Goal: Transaction & Acquisition: Book appointment/travel/reservation

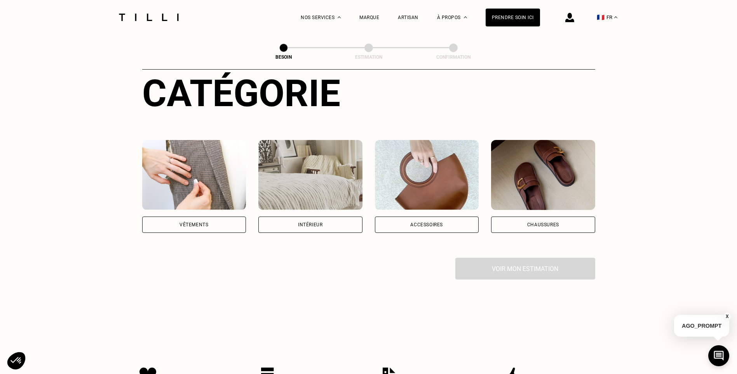
scroll to position [116, 0]
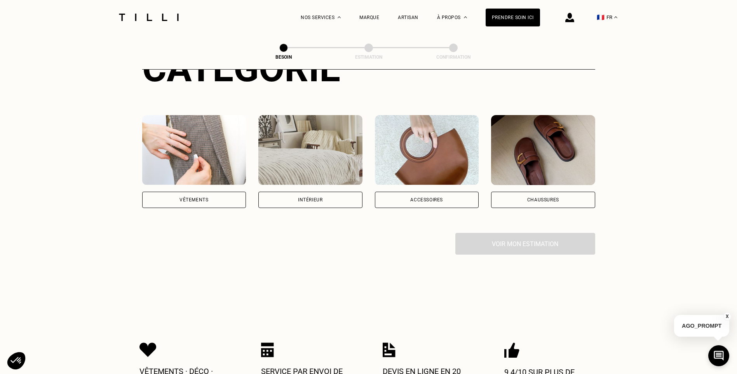
click at [210, 192] on div "Vêtements" at bounding box center [194, 199] width 104 height 16
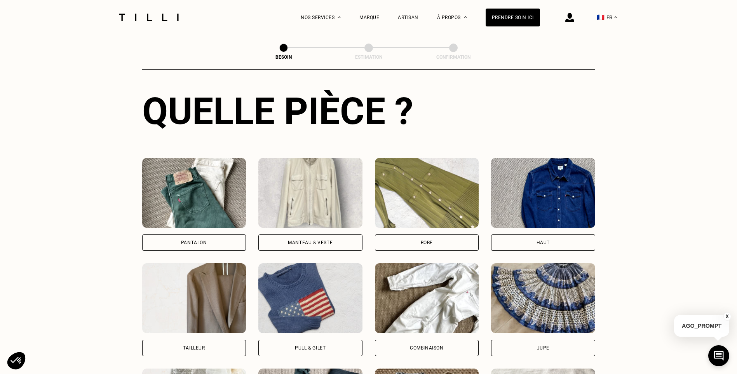
scroll to position [332, 0]
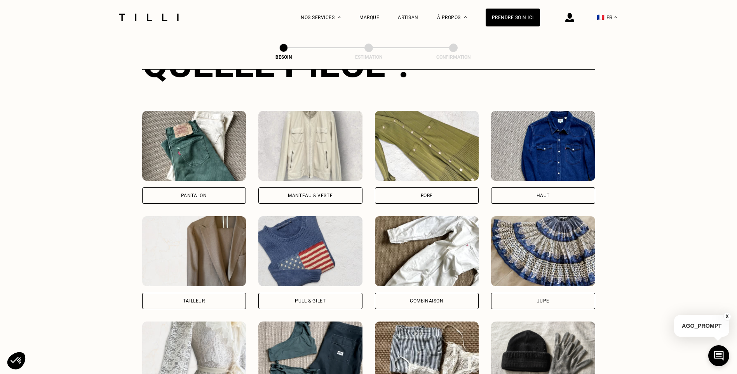
click at [206, 193] on div "Pantalon" at bounding box center [194, 195] width 26 height 5
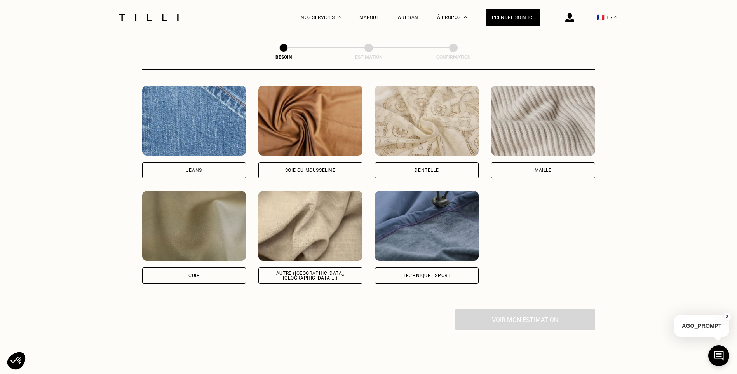
scroll to position [832, 0]
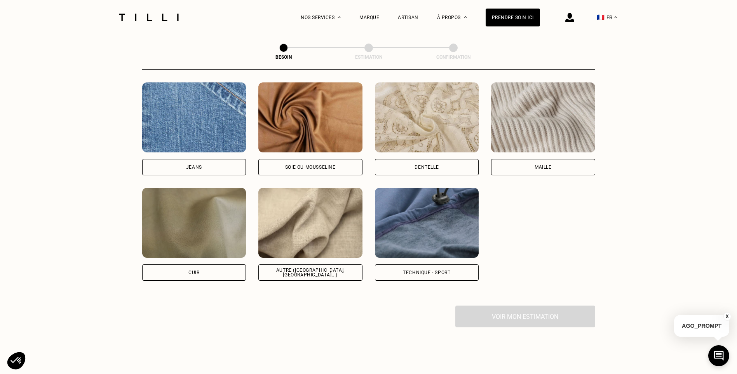
click at [208, 163] on div "Jeans" at bounding box center [194, 167] width 104 height 16
select select "FR"
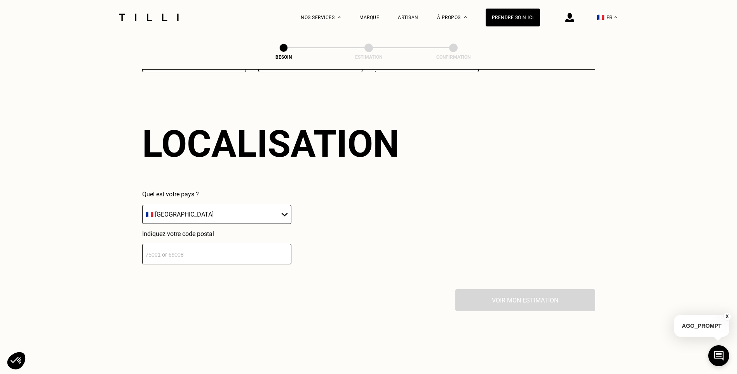
scroll to position [1060, 0]
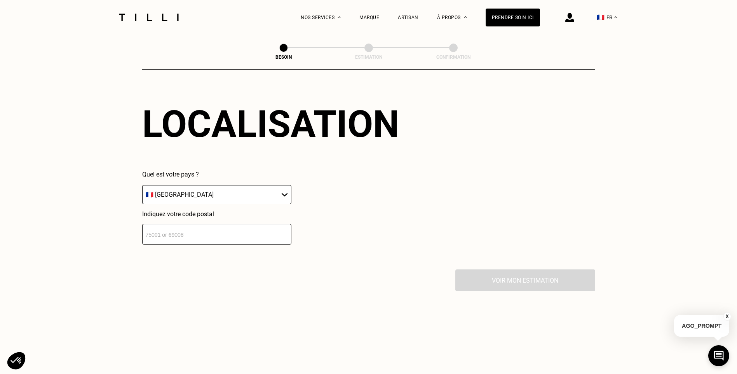
click at [206, 194] on select "🇩🇪 [GEOGRAPHIC_DATA] 🇦🇹 [GEOGRAPHIC_DATA] 🇧🇪 [GEOGRAPHIC_DATA] 🇧🇬 Bulgarie 🇨🇾 C…" at bounding box center [216, 194] width 149 height 19
click at [206, 193] on select "🇩🇪 [GEOGRAPHIC_DATA] 🇦🇹 [GEOGRAPHIC_DATA] 🇧🇪 [GEOGRAPHIC_DATA] 🇧🇬 Bulgarie 🇨🇾 C…" at bounding box center [216, 194] width 149 height 19
click at [189, 233] on input "number" at bounding box center [216, 234] width 149 height 21
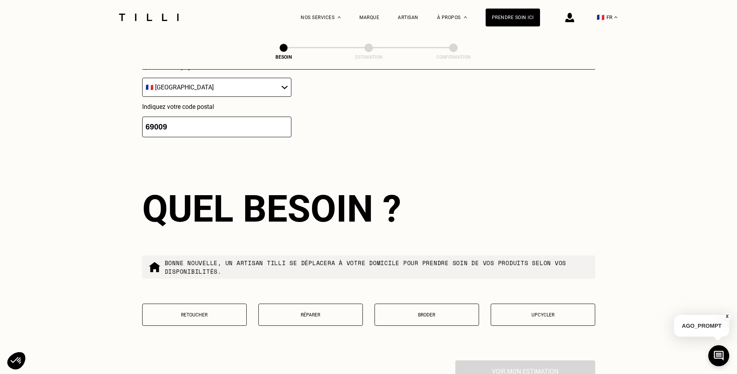
scroll to position [1237, 0]
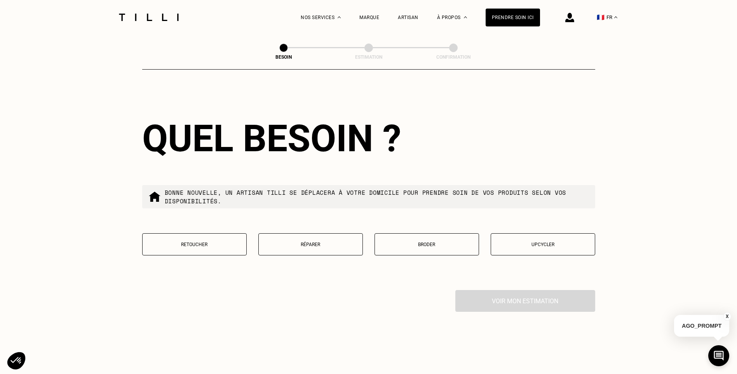
type input "69009"
click at [204, 244] on button "Retoucher" at bounding box center [194, 244] width 104 height 22
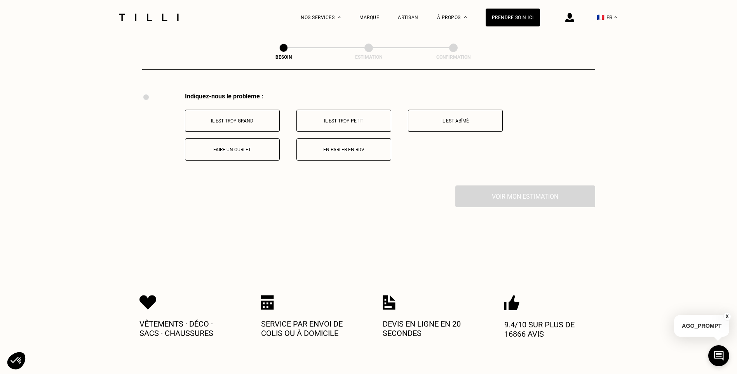
scroll to position [1436, 0]
click at [232, 145] on p "Faire un ourlet" at bounding box center [232, 147] width 86 height 5
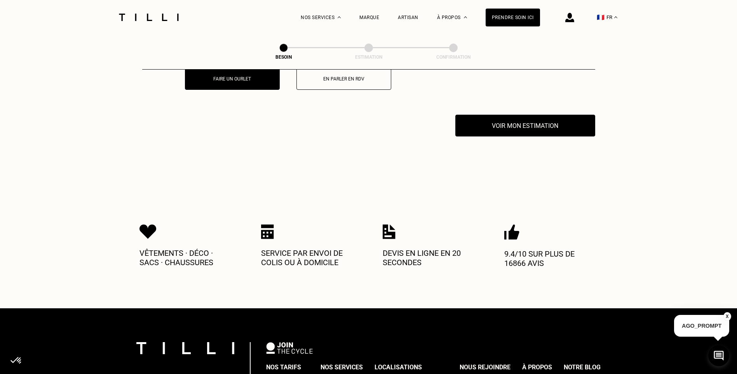
scroll to position [1529, 0]
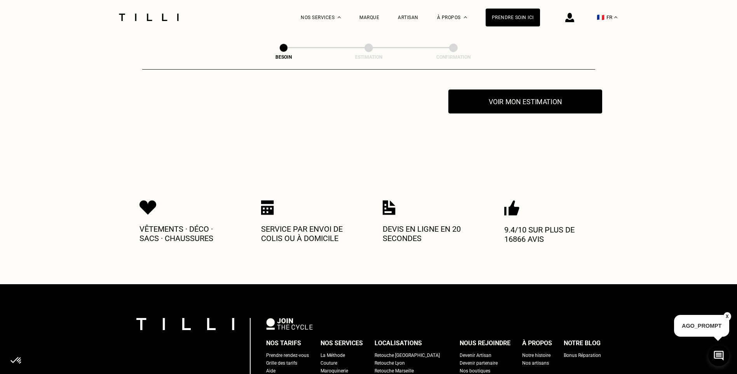
click at [533, 98] on button "Voir mon estimation" at bounding box center [525, 101] width 154 height 24
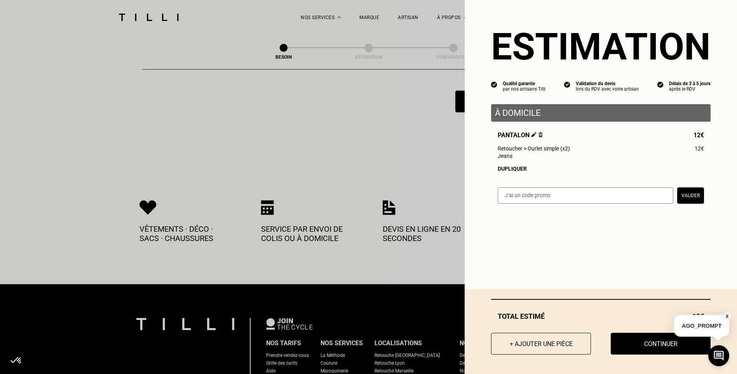
click at [507, 171] on div "Dupliquer" at bounding box center [600, 168] width 206 height 6
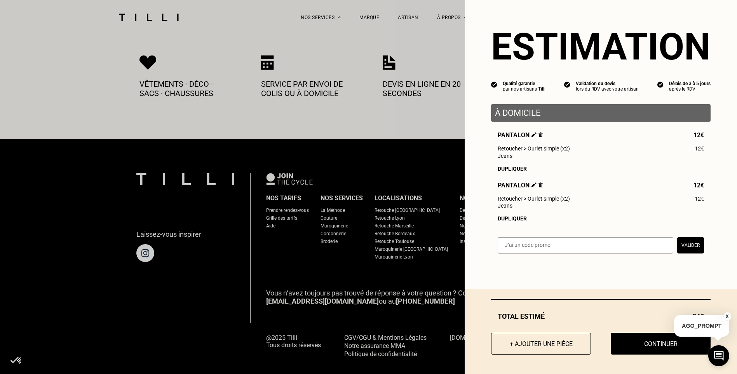
scroll to position [1684, 0]
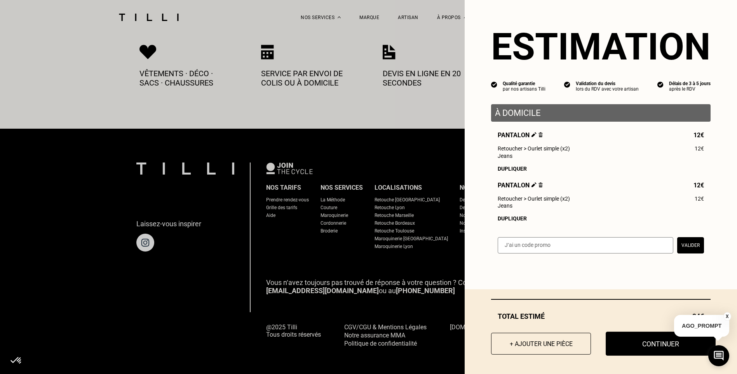
click at [636, 344] on button "Continuer" at bounding box center [660, 343] width 110 height 24
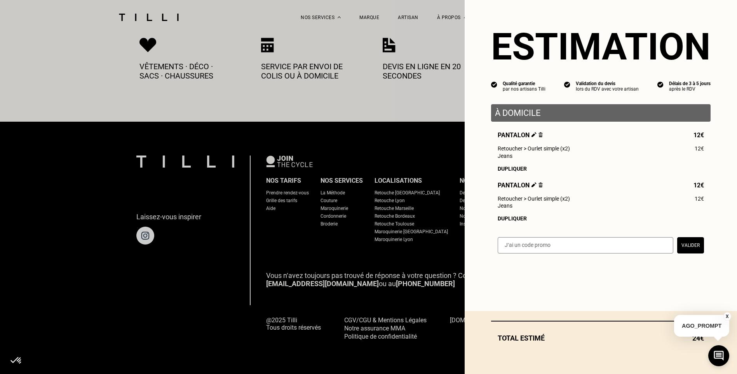
scroll to position [409, 0]
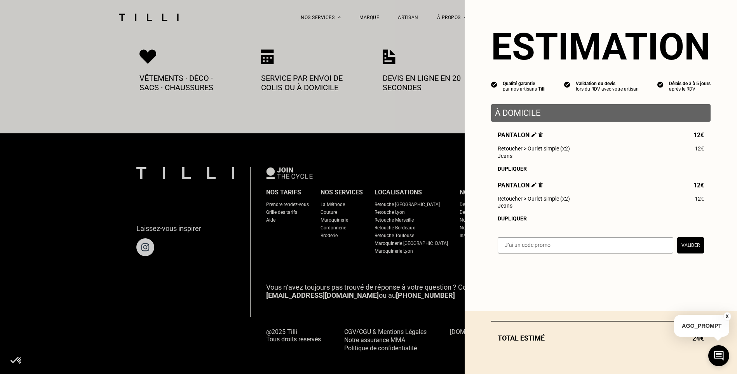
select select "FR"
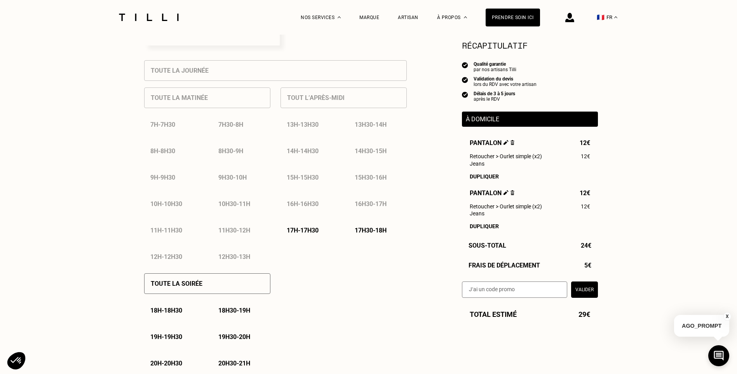
scroll to position [349, 0]
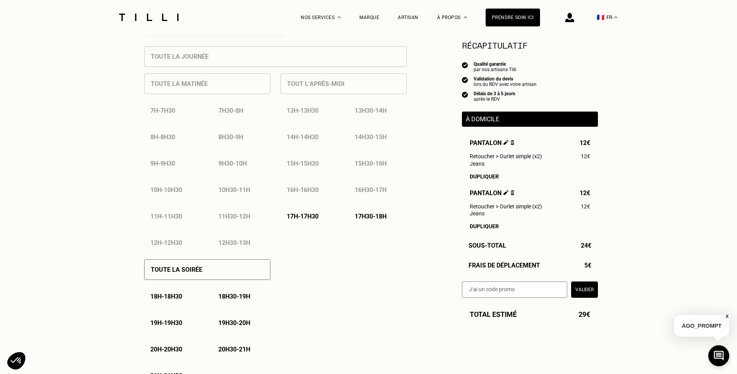
click at [375, 219] on p "17h30 - 18h" at bounding box center [370, 215] width 32 height 7
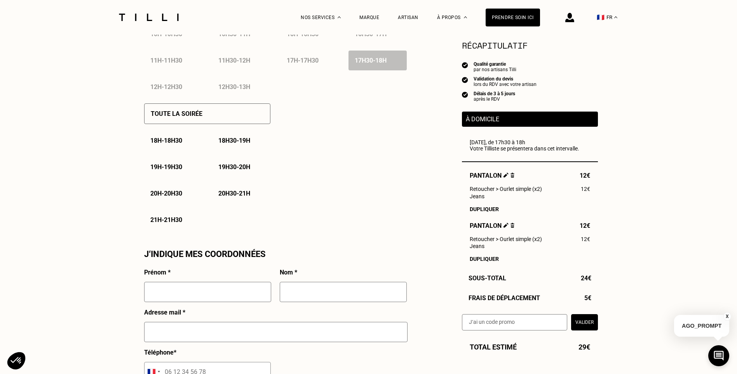
scroll to position [544, 0]
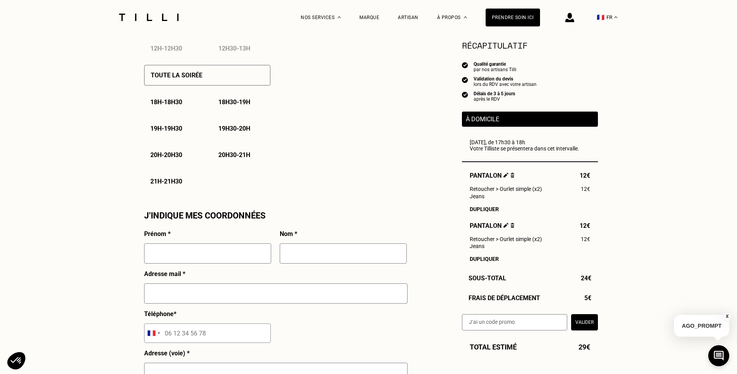
click at [231, 259] on input "text" at bounding box center [207, 253] width 127 height 20
type input "[PERSON_NAME]"
type input "BRES"
type input "[PERSON_NAME][EMAIL_ADDRESS][DOMAIN_NAME]"
type input "[STREET_ADDRESS][PERSON_NAME]"
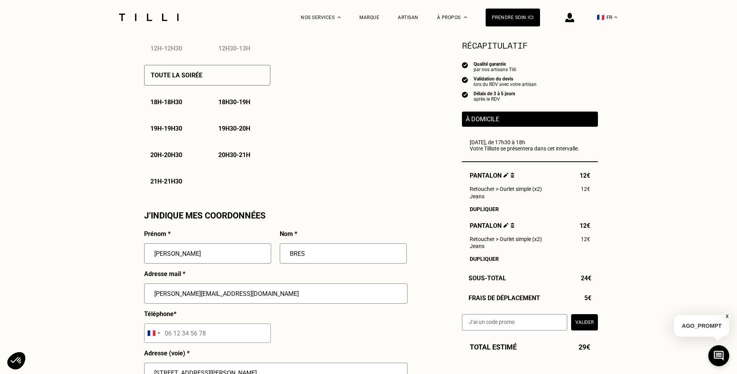
type input "[GEOGRAPHIC_DATA]"
drag, startPoint x: 203, startPoint y: 298, endPoint x: 142, endPoint y: 298, distance: 61.3
click at [142, 298] on div "J‘indique mes disponibilités [DATE] Lun Mar Mer Jeu Ven Sam Dim 1 2 3 4 5 6 7 8…" at bounding box center [275, 114] width 272 height 903
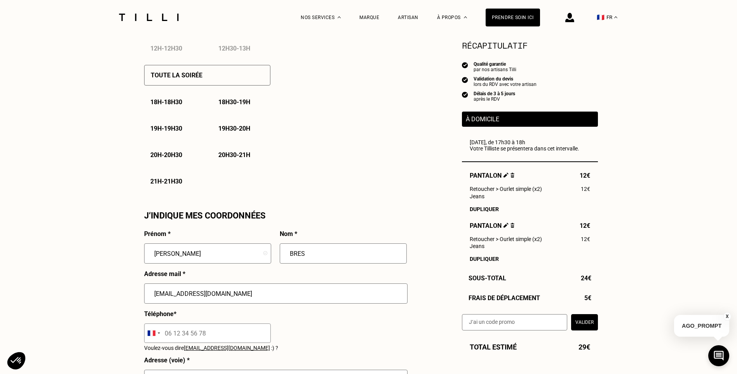
type input "[EMAIL_ADDRESS][DOMAIN_NAME]"
click at [288, 256] on input "BRES" at bounding box center [343, 253] width 127 height 20
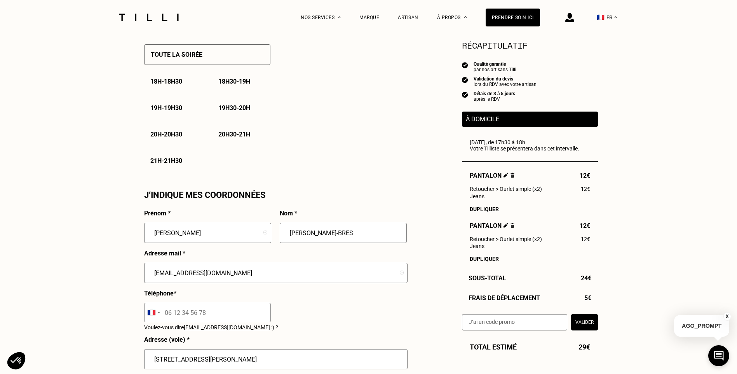
scroll to position [621, 0]
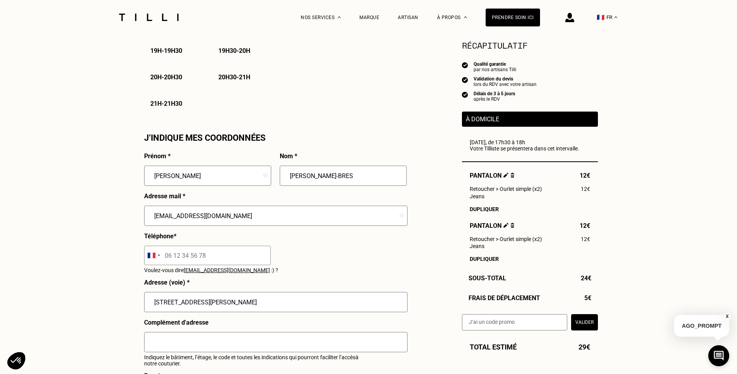
type input "[PERSON_NAME]-BRES"
click at [202, 259] on input "tel" at bounding box center [207, 254] width 127 height 19
type input "06 69 23 75 22"
drag, startPoint x: 231, startPoint y: 303, endPoint x: 150, endPoint y: 300, distance: 81.6
click at [150, 300] on input "[STREET_ADDRESS][PERSON_NAME]" at bounding box center [275, 302] width 263 height 20
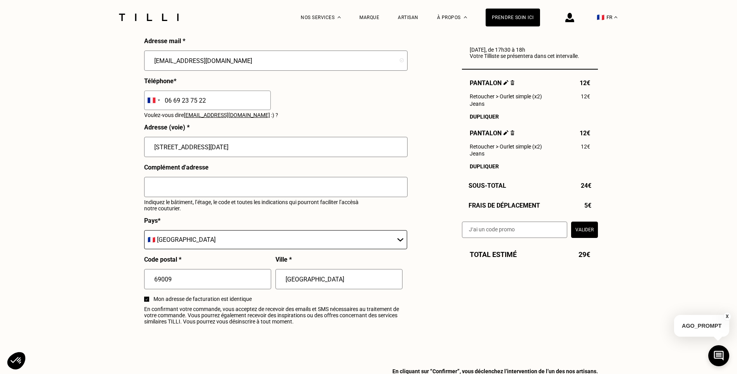
scroll to position [777, 0]
drag, startPoint x: 262, startPoint y: 151, endPoint x: 229, endPoint y: 151, distance: 33.8
click at [229, 151] on input "[STREET_ADDRESS][DATE]" at bounding box center [275, 146] width 263 height 20
type input "[STREET_ADDRESS][DATE]"
click at [212, 242] on select "🇩🇪 [GEOGRAPHIC_DATA] 🇦🇹 [GEOGRAPHIC_DATA] 🇧🇪 [GEOGRAPHIC_DATA] 🇧🇬 Bulgarie 🇨🇾 C…" at bounding box center [275, 238] width 263 height 19
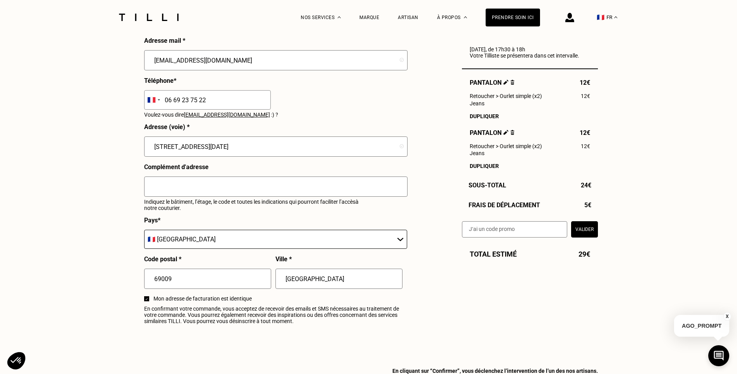
click at [144, 234] on select "🇩🇪 [GEOGRAPHIC_DATA] 🇦🇹 [GEOGRAPHIC_DATA] 🇧🇪 [GEOGRAPHIC_DATA] 🇧🇬 Bulgarie 🇨🇾 C…" at bounding box center [275, 238] width 263 height 19
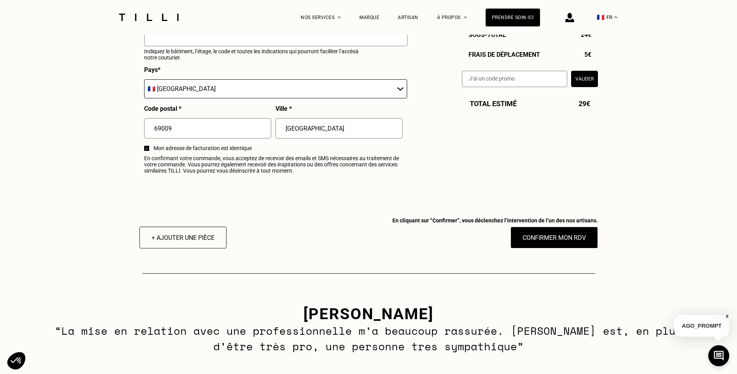
scroll to position [932, 0]
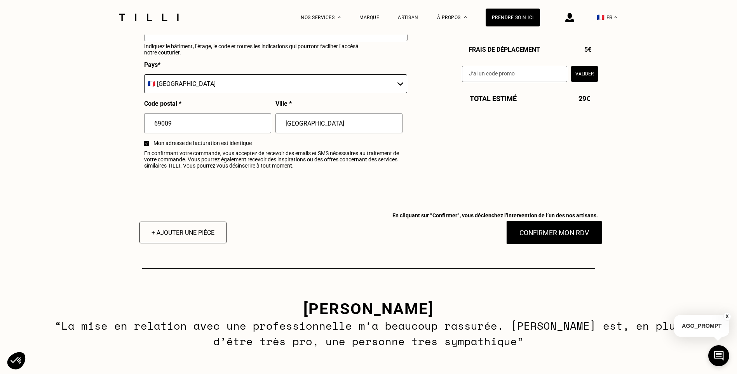
click at [543, 238] on button "Confirmer mon RDV" at bounding box center [554, 232] width 96 height 24
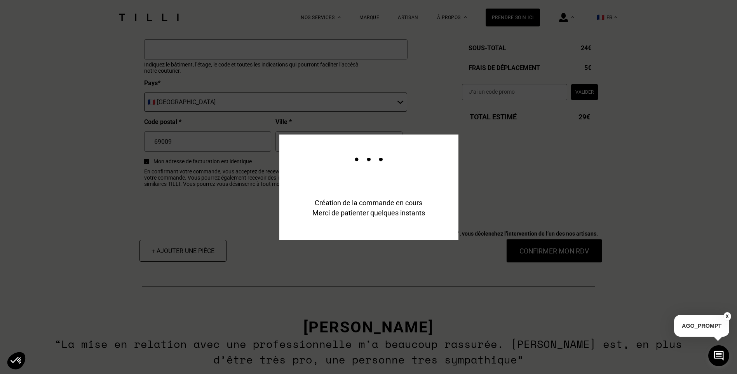
scroll to position [951, 0]
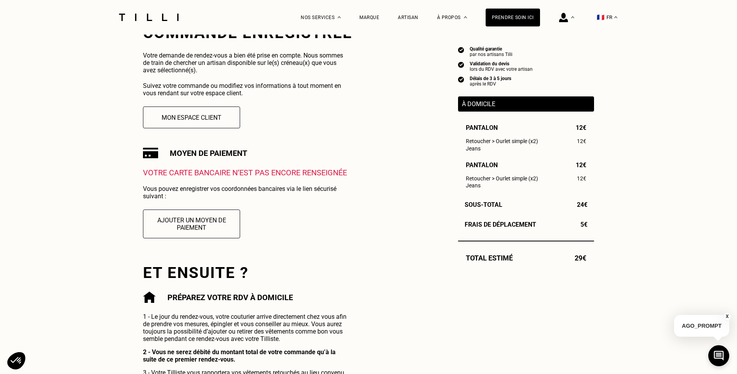
scroll to position [155, 0]
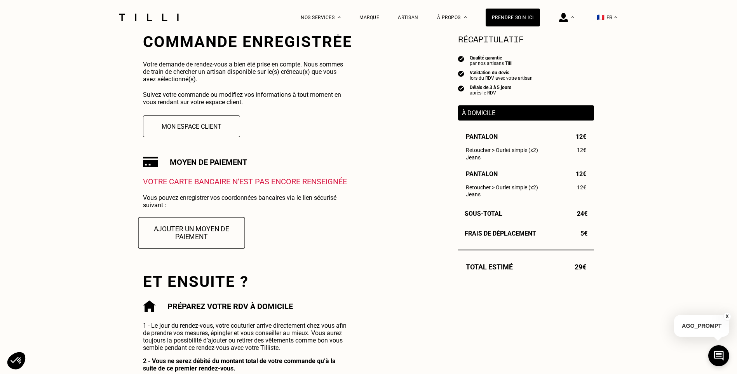
click at [222, 235] on button "Ajouter un moyen de paiement" at bounding box center [191, 232] width 107 height 31
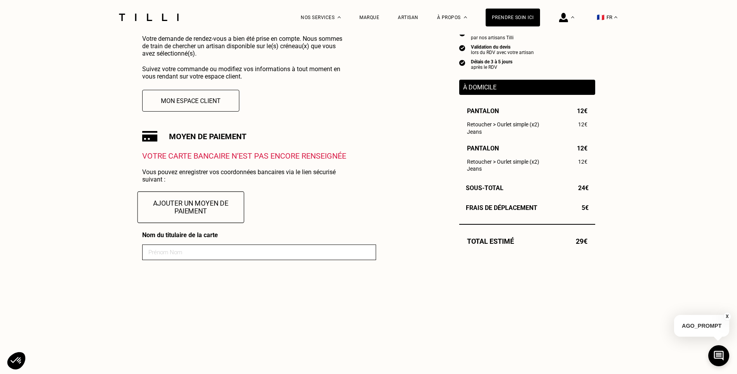
scroll to position [233, 0]
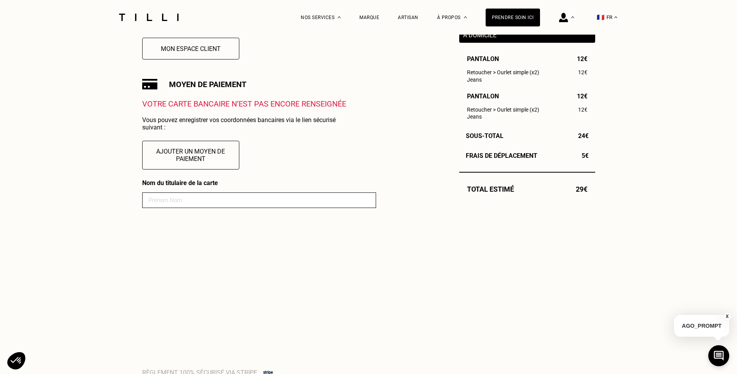
click at [184, 203] on input at bounding box center [259, 200] width 234 height 16
type input "[PERSON_NAME]"
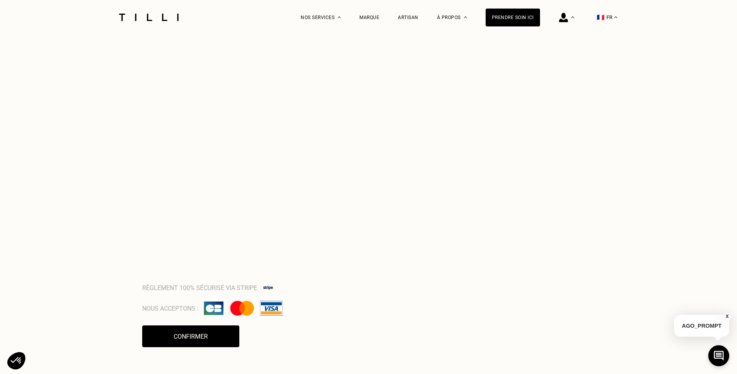
scroll to position [460, 0]
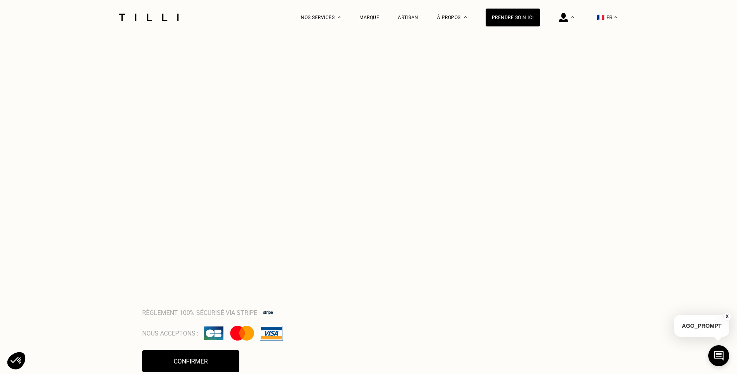
click at [451, 344] on div "Commande enregistrée Votre demande de rendez-vous a bien été prise en compte. N…" at bounding box center [368, 129] width 453 height 804
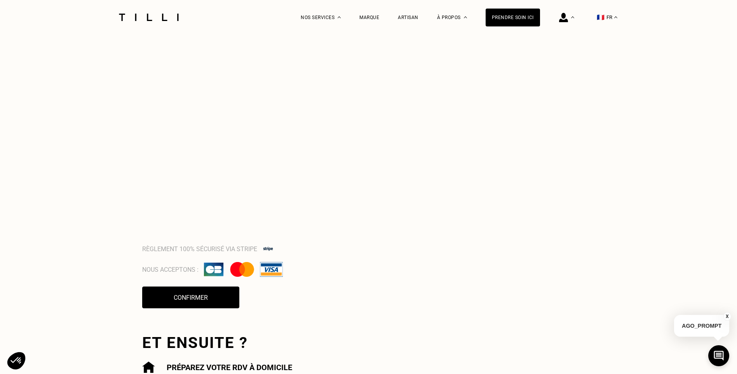
scroll to position [538, 0]
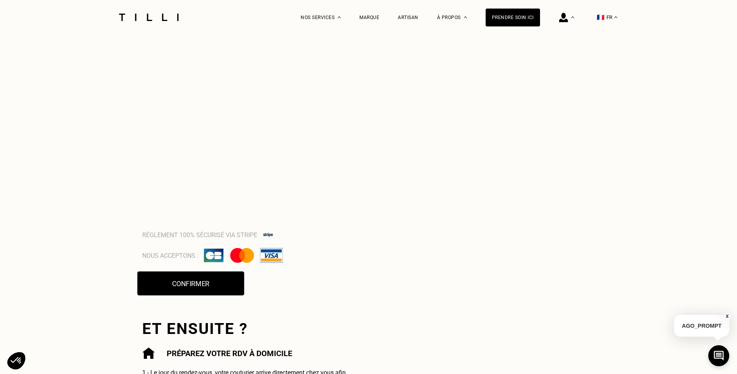
click at [197, 286] on button "Confirmer" at bounding box center [190, 283] width 107 height 24
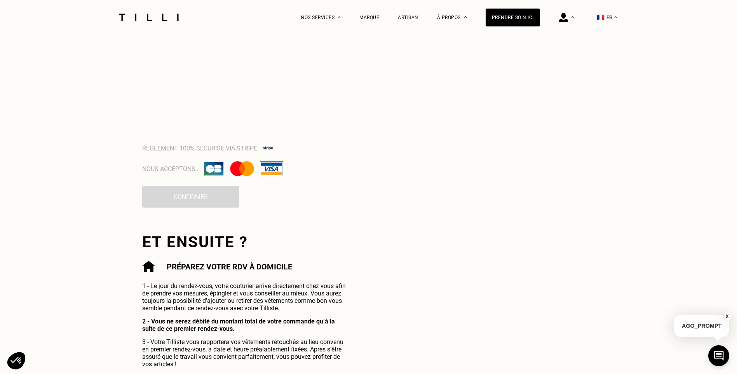
scroll to position [655, 0]
